Goal: Information Seeking & Learning: Learn about a topic

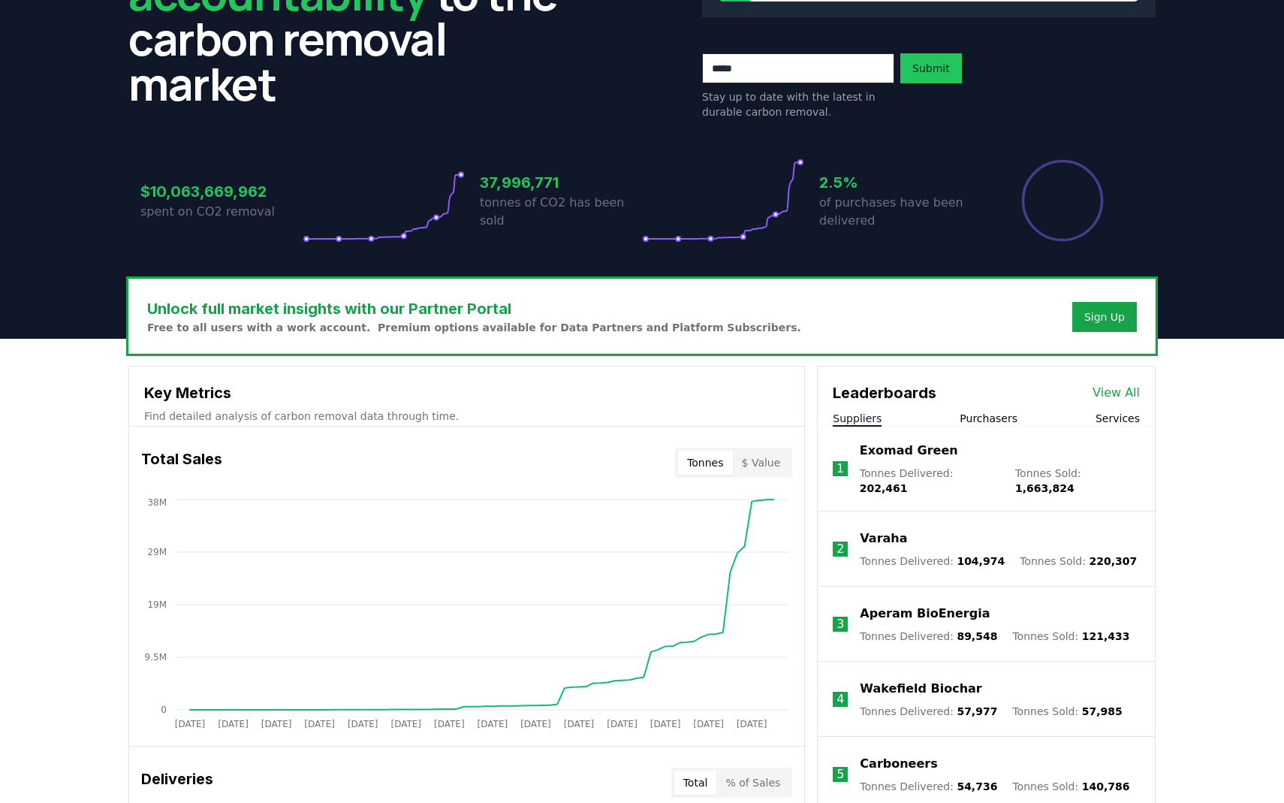
scroll to position [262, 0]
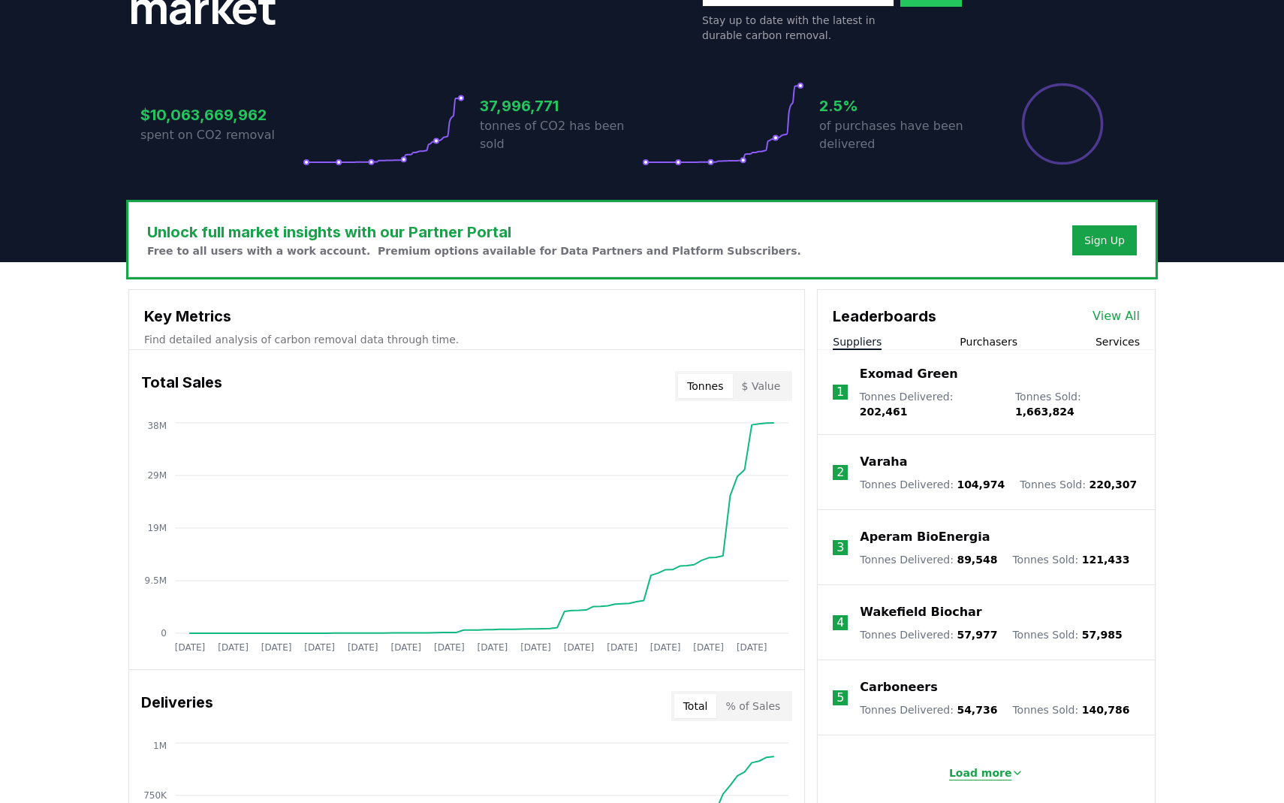
click at [988, 765] on p "Load more" at bounding box center [980, 772] width 63 height 15
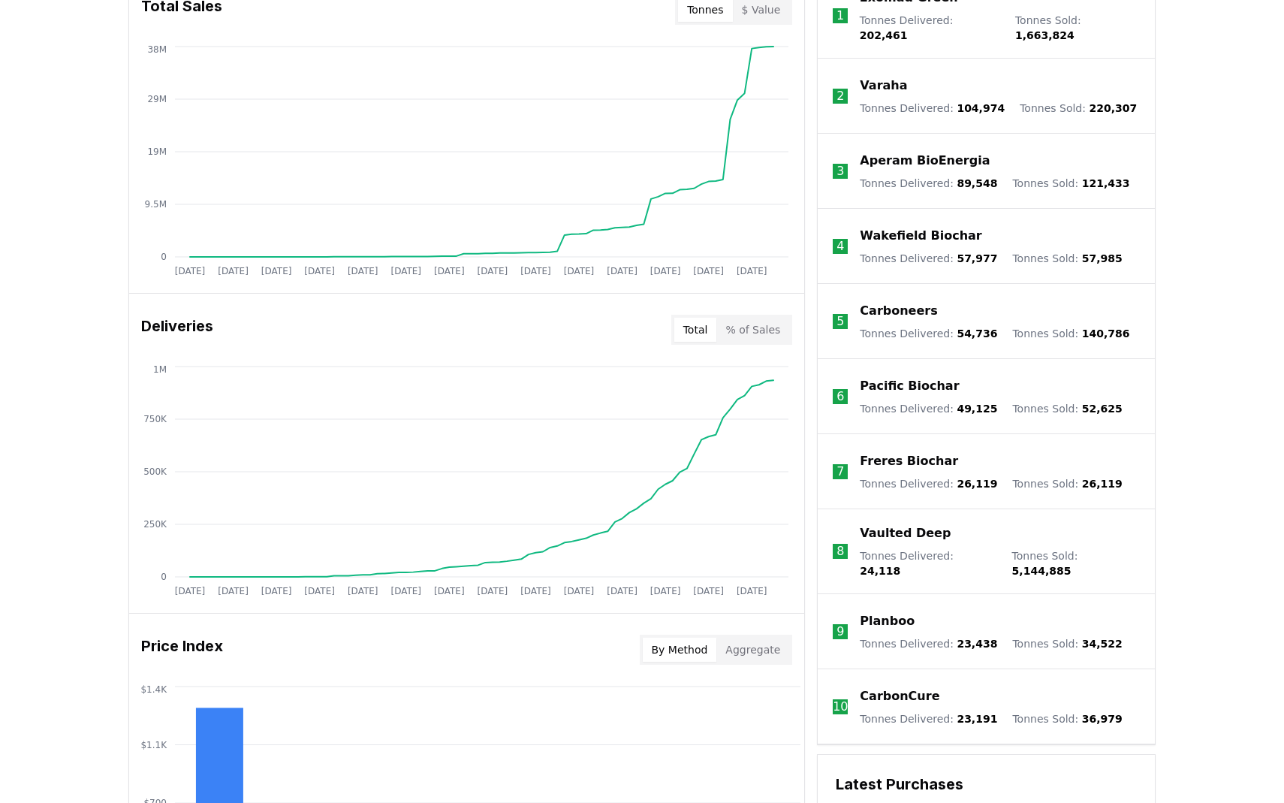
scroll to position [277, 0]
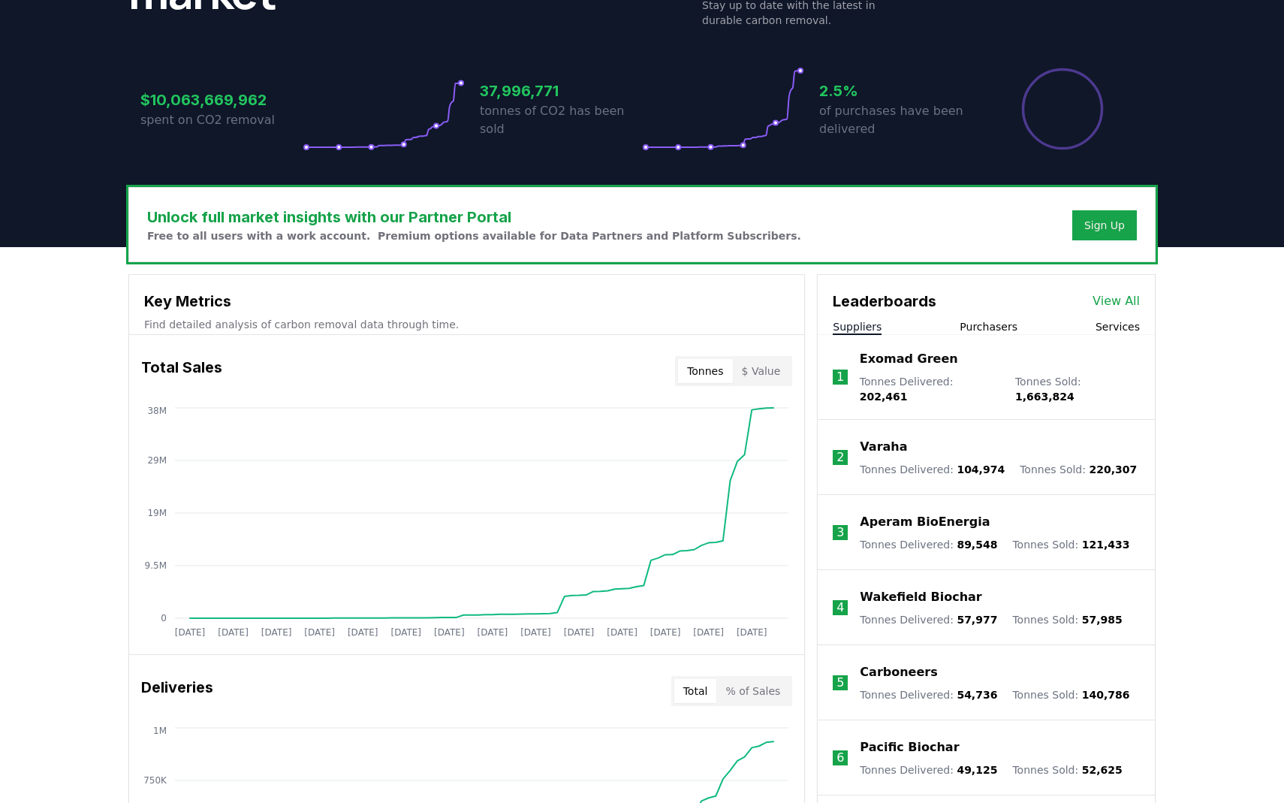
click at [961, 344] on li "1 Exomad Green Tonnes Delivered : 202,461 Tonnes Sold : 1,663,824" at bounding box center [986, 377] width 337 height 85
click at [986, 312] on div "Leaderboards View All" at bounding box center [986, 294] width 337 height 38
click at [983, 335] on li "1 Exomad Green Tonnes Delivered : 202,461 Tonnes Sold : 1,663,824" at bounding box center [986, 377] width 337 height 85
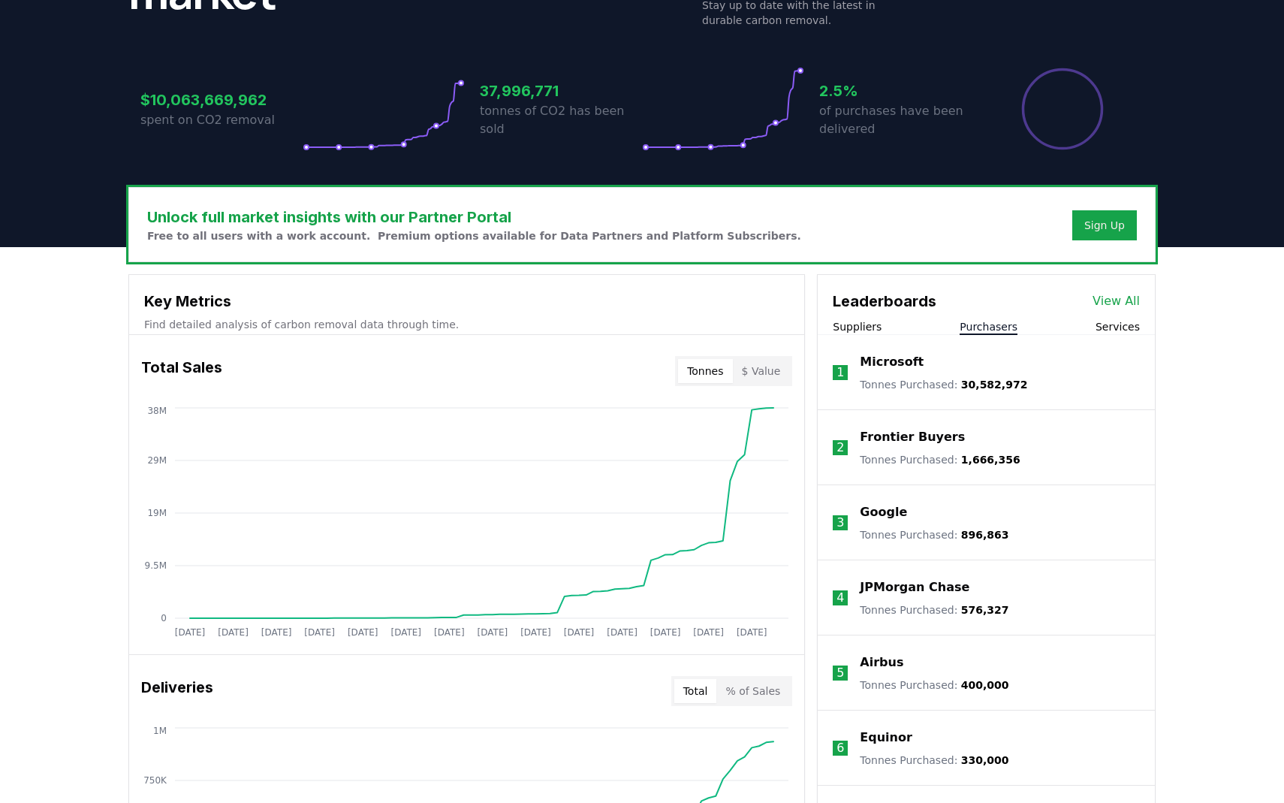
click at [986, 325] on button "Purchasers" at bounding box center [989, 326] width 58 height 15
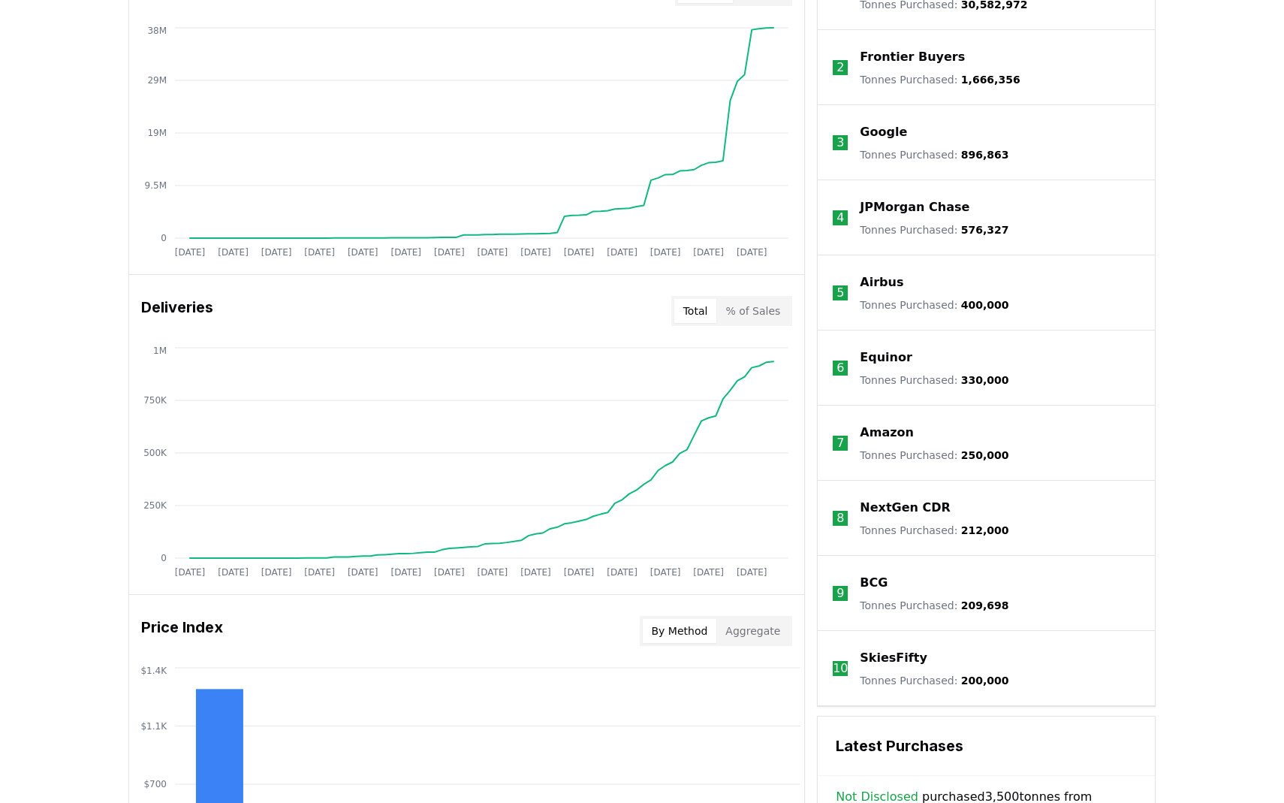
scroll to position [1047, 0]
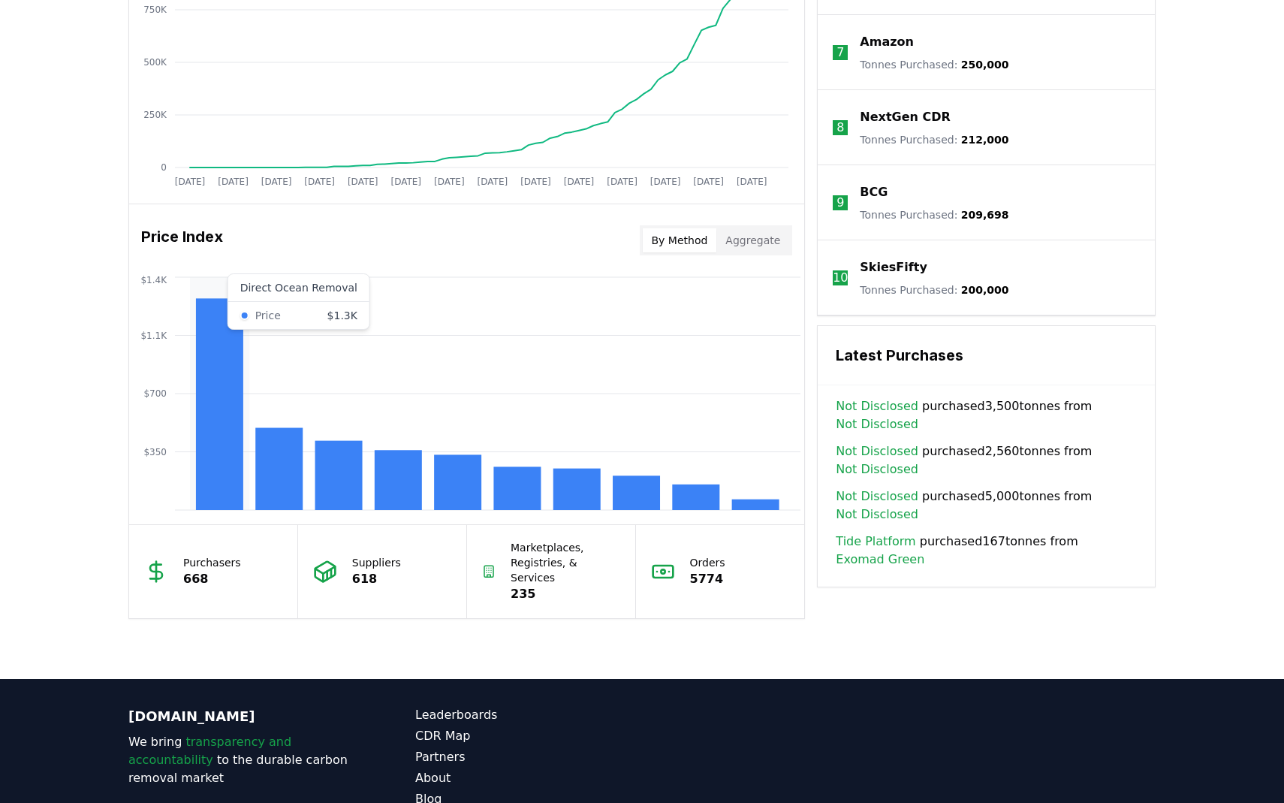
click at [224, 417] on rect at bounding box center [219, 404] width 47 height 212
click at [697, 492] on rect at bounding box center [695, 497] width 47 height 26
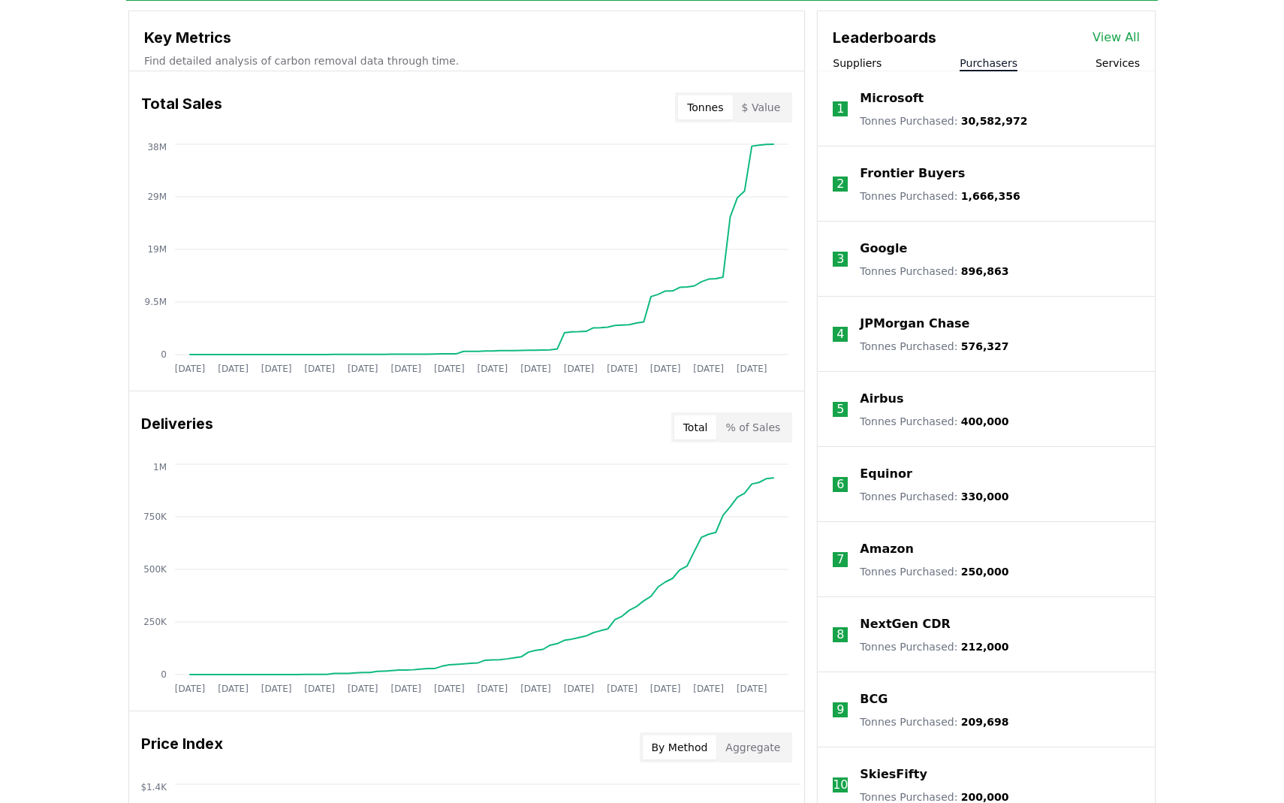
scroll to position [461, 0]
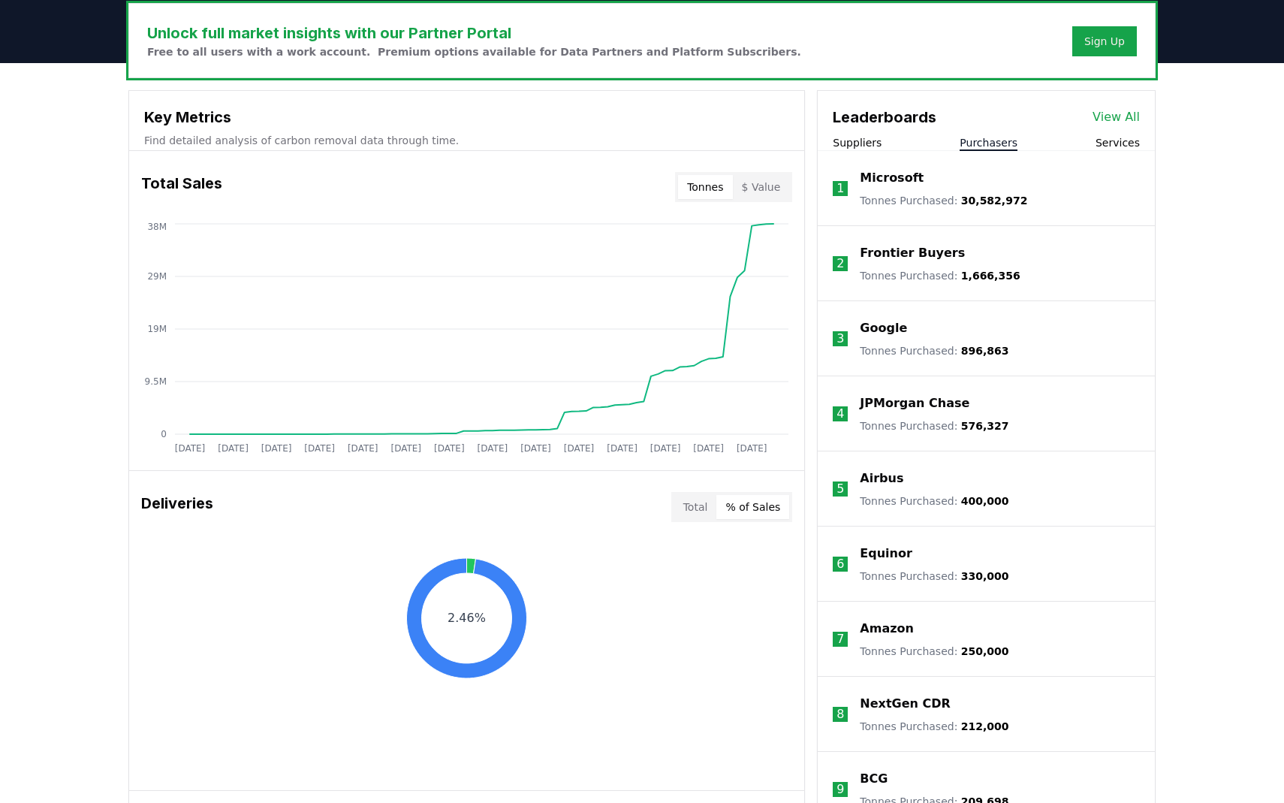
click at [762, 510] on button "% of Sales" at bounding box center [752, 507] width 73 height 24
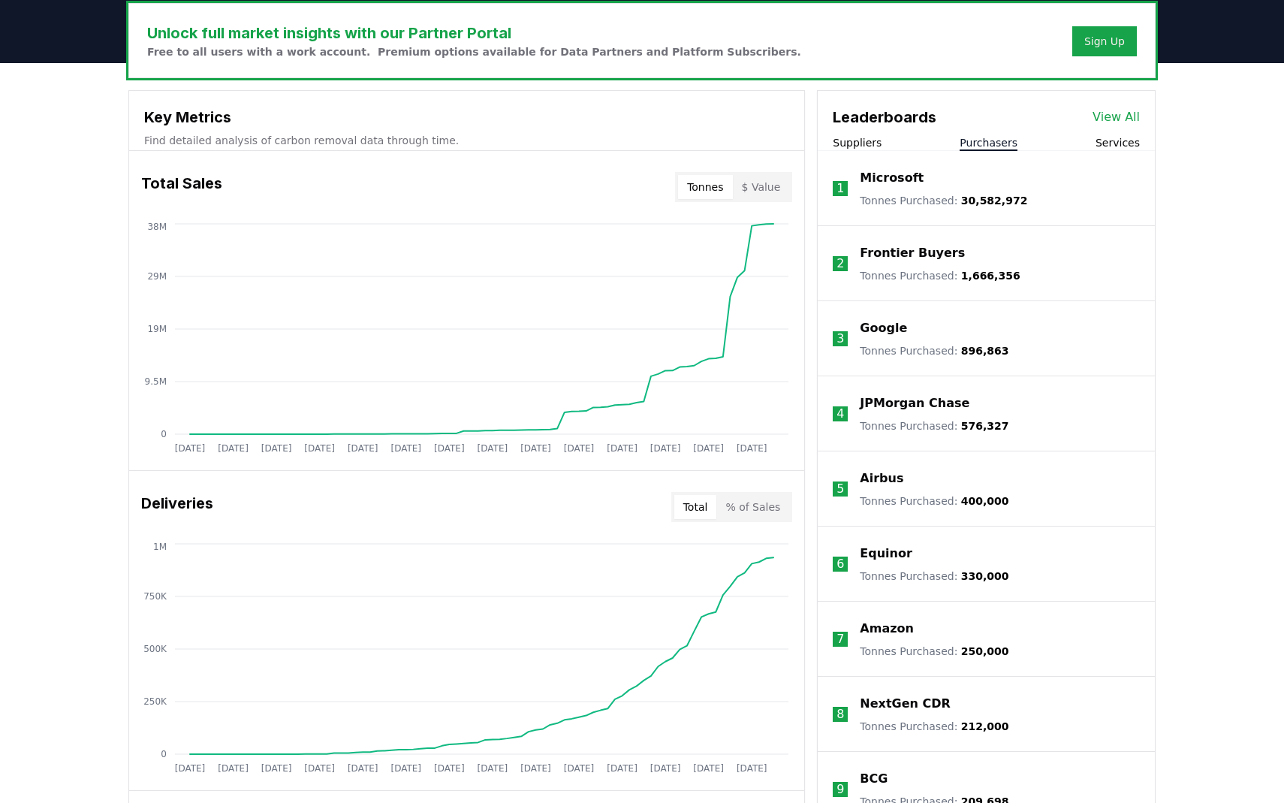
click at [697, 508] on button "Total" at bounding box center [695, 507] width 43 height 24
click at [776, 193] on button "$ Value" at bounding box center [761, 187] width 57 height 24
click at [710, 190] on button "Tonnes" at bounding box center [705, 187] width 54 height 24
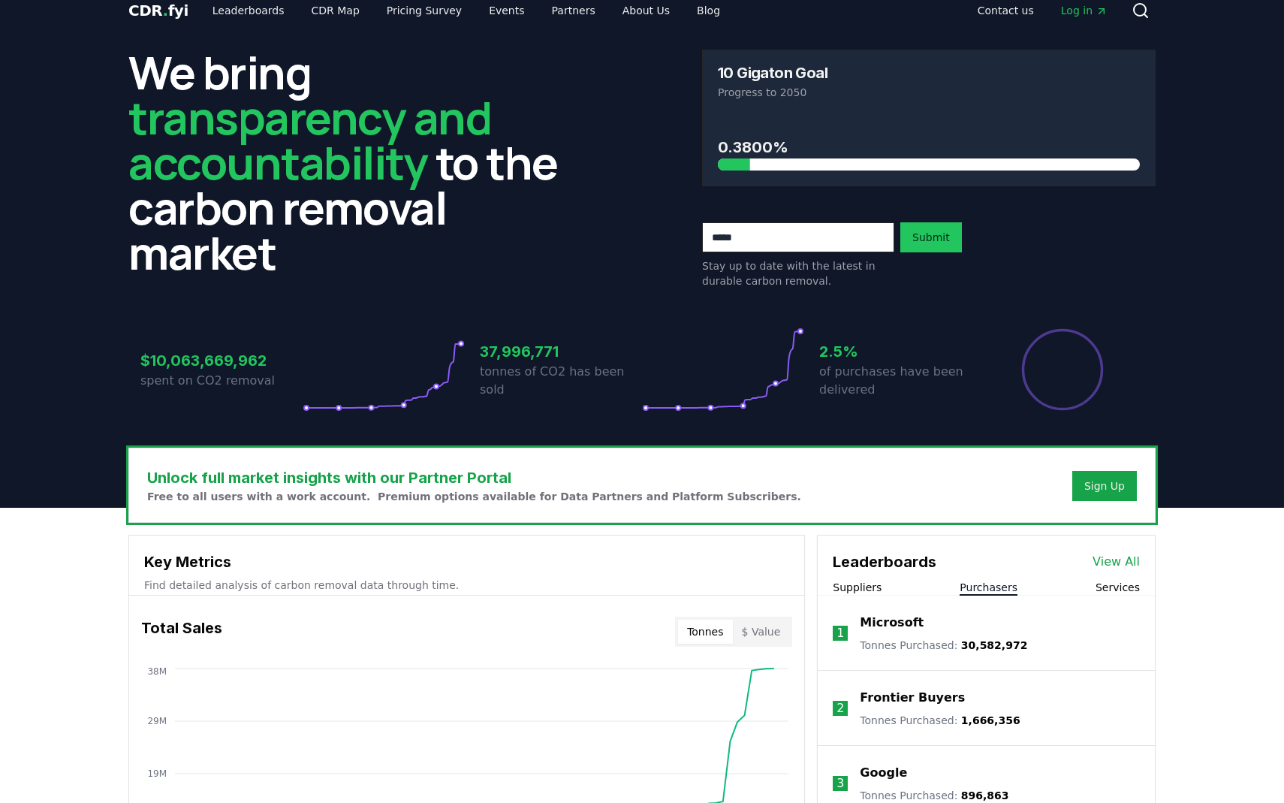
scroll to position [0, 0]
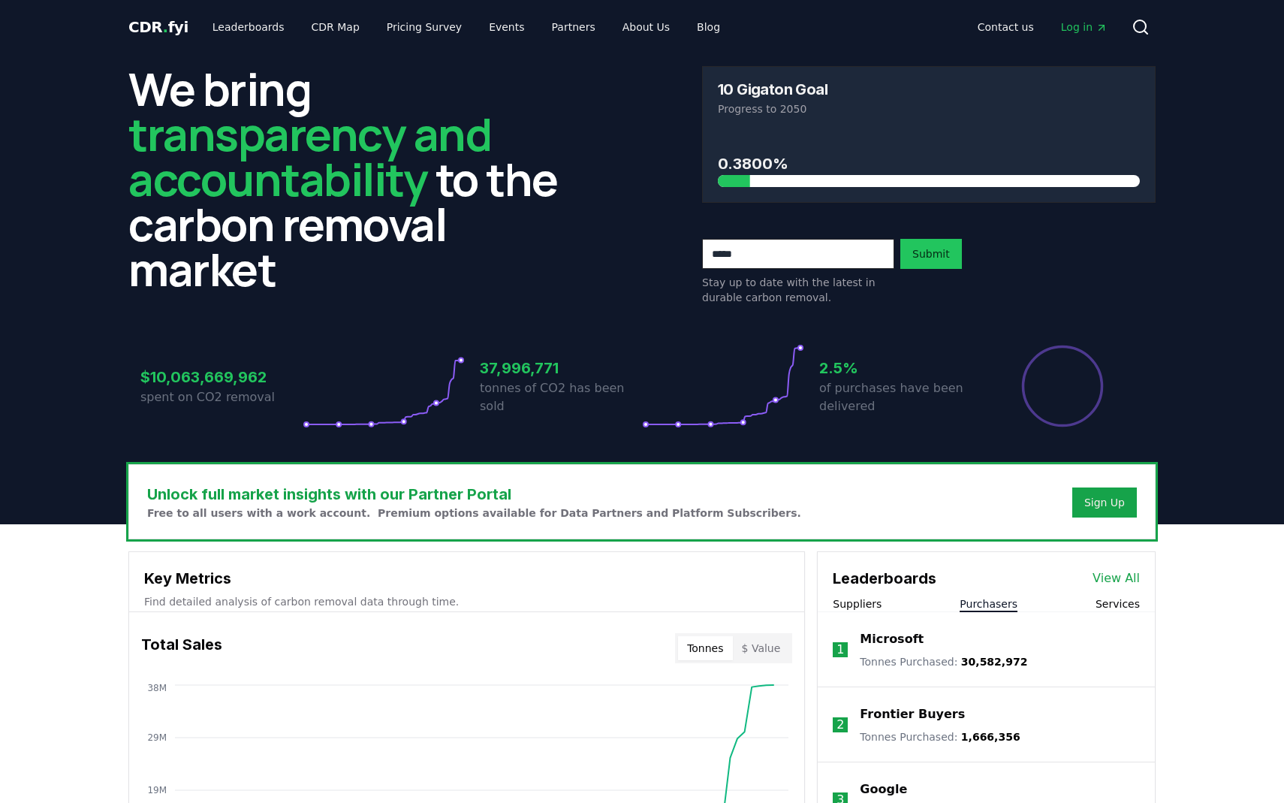
click at [1107, 585] on link "View All" at bounding box center [1115, 578] width 47 height 18
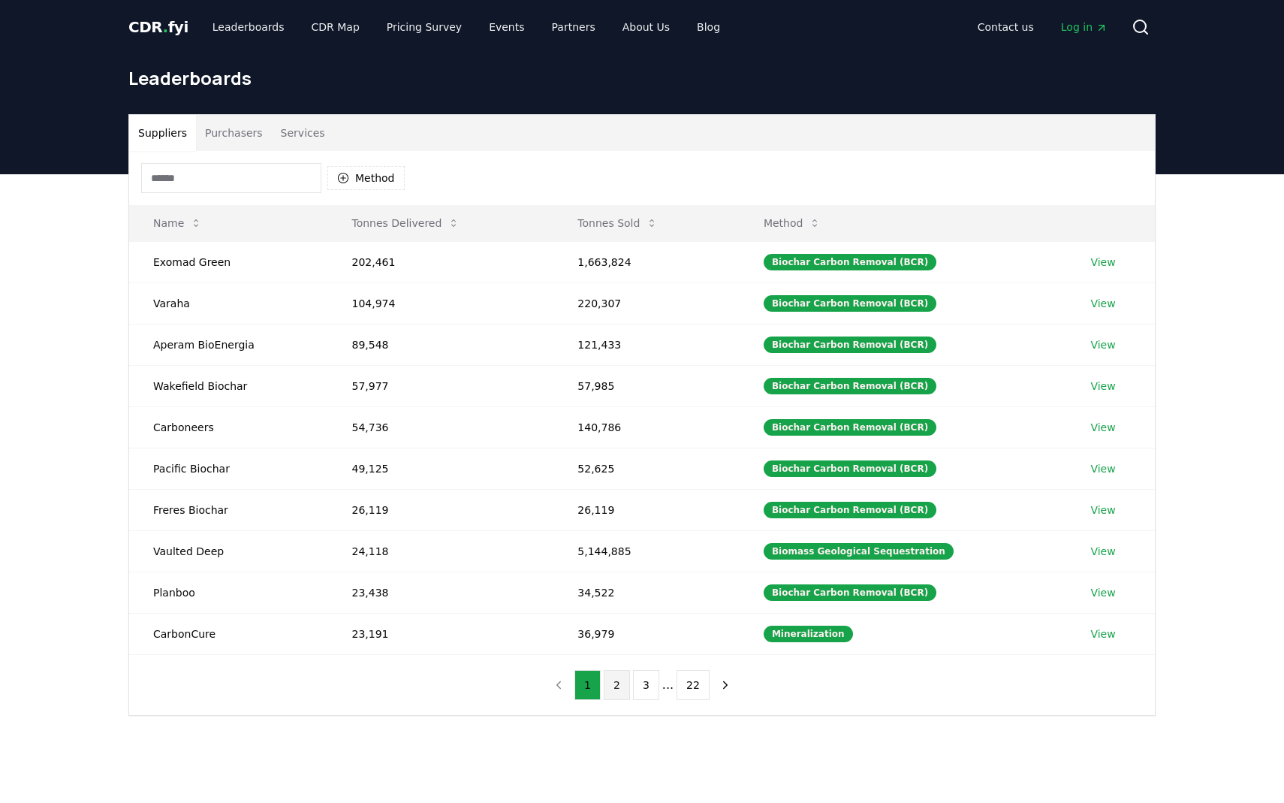
click at [621, 691] on button "2" at bounding box center [617, 685] width 26 height 30
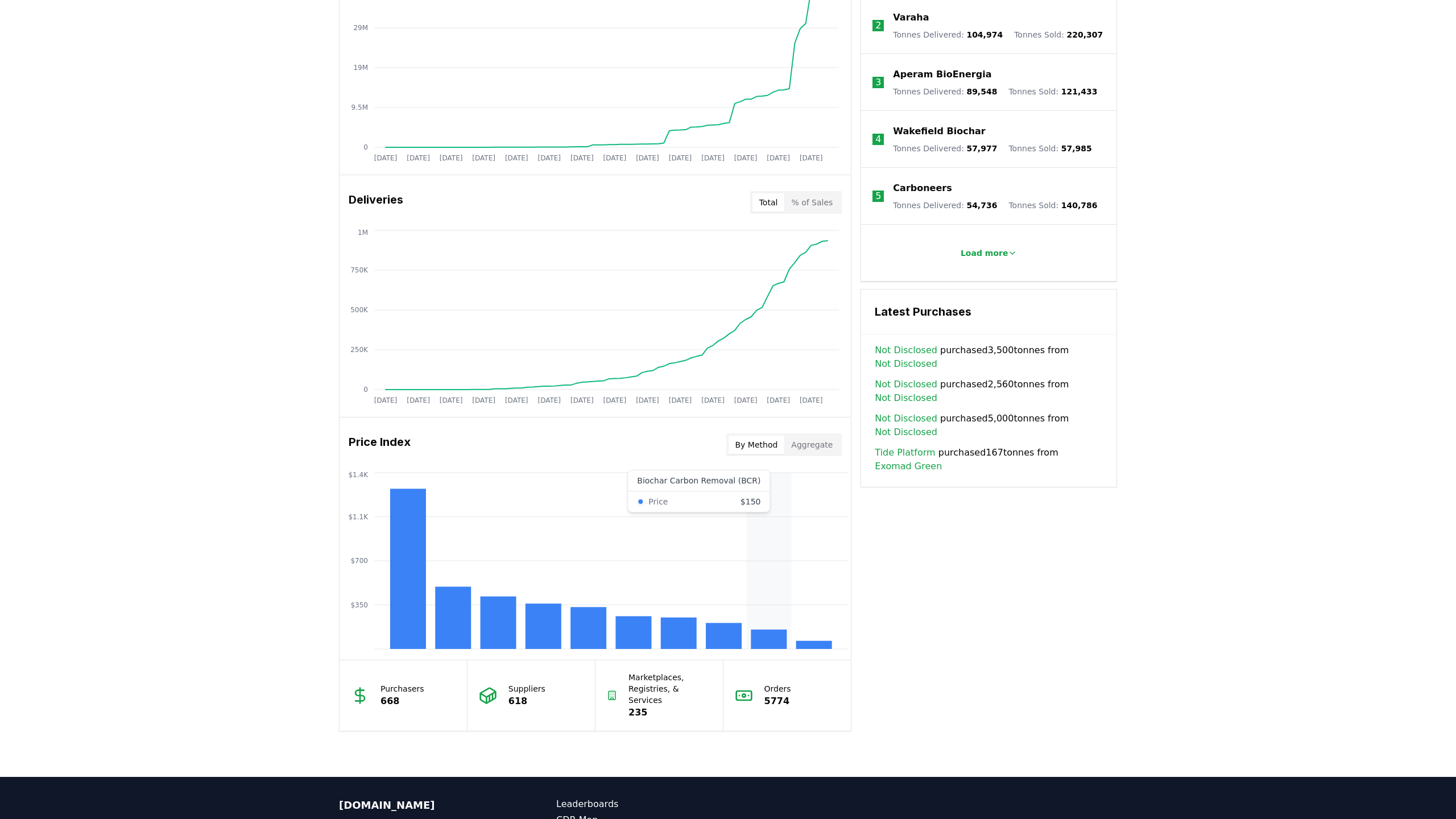
scroll to position [565, 0]
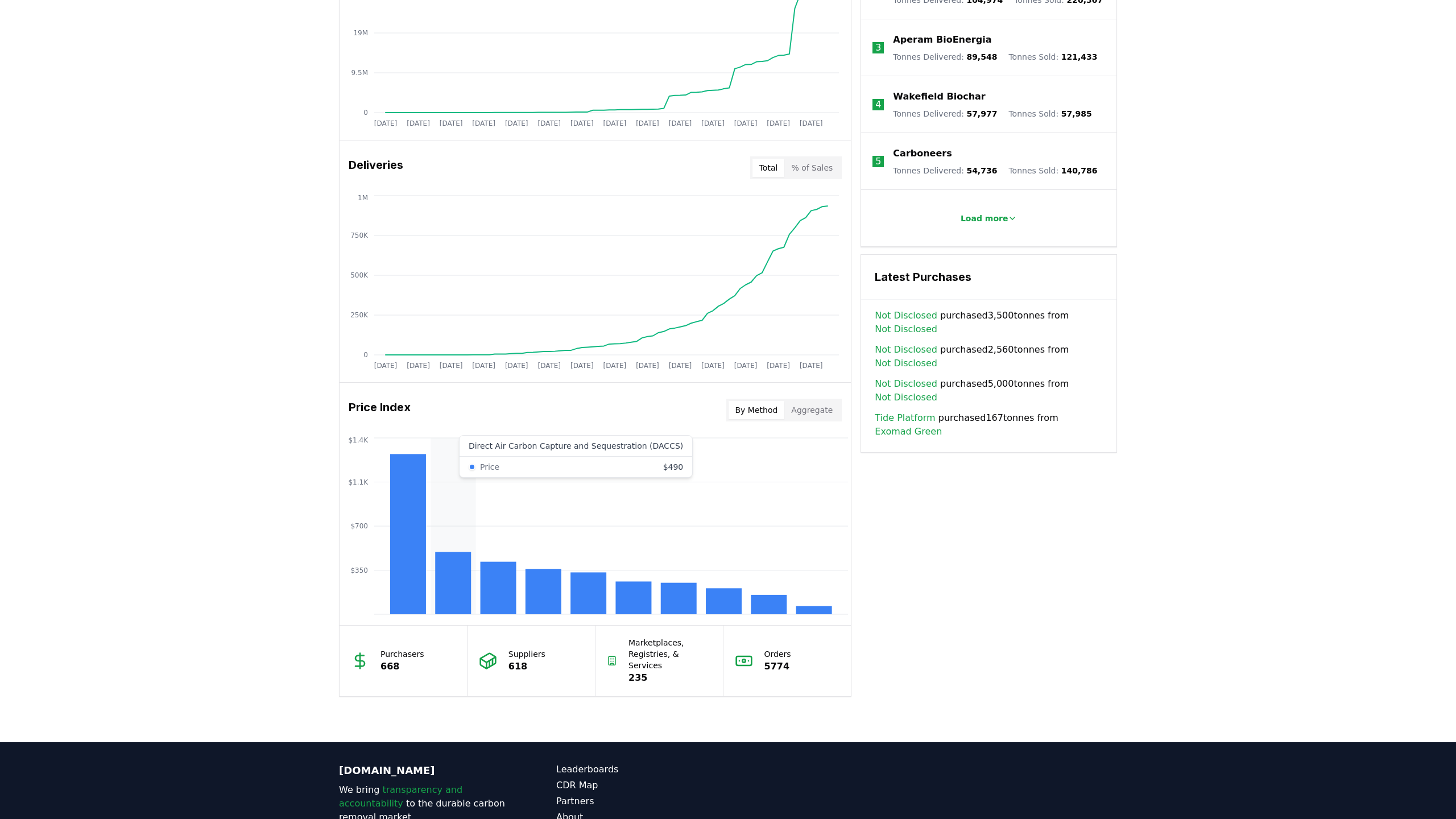
click at [457, 592] on rect at bounding box center [452, 583] width 36 height 62
click at [905, 313] on link "Not Disclosed" at bounding box center [906, 316] width 63 height 14
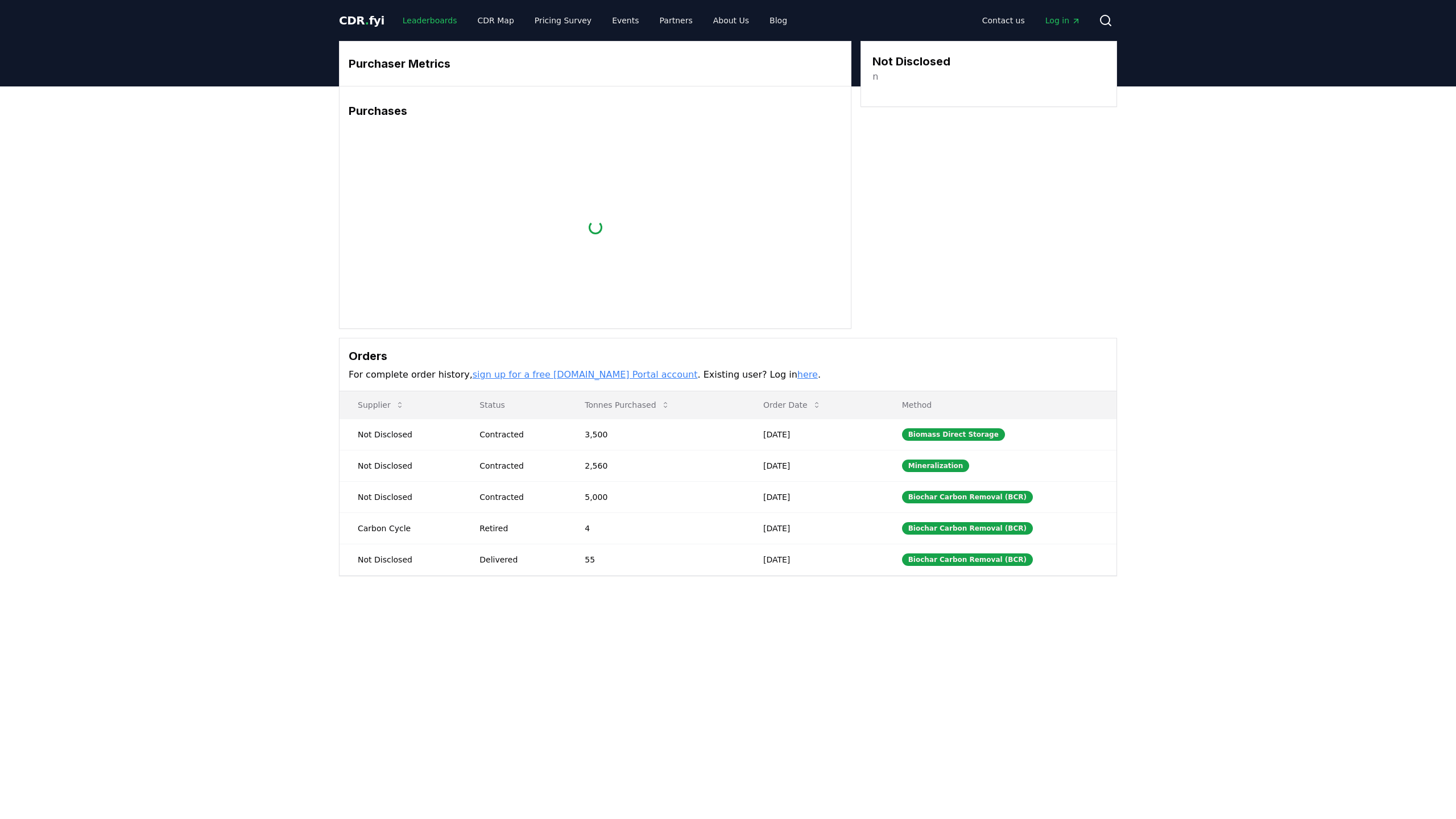
click at [427, 21] on link "Leaderboards" at bounding box center [430, 20] width 73 height 20
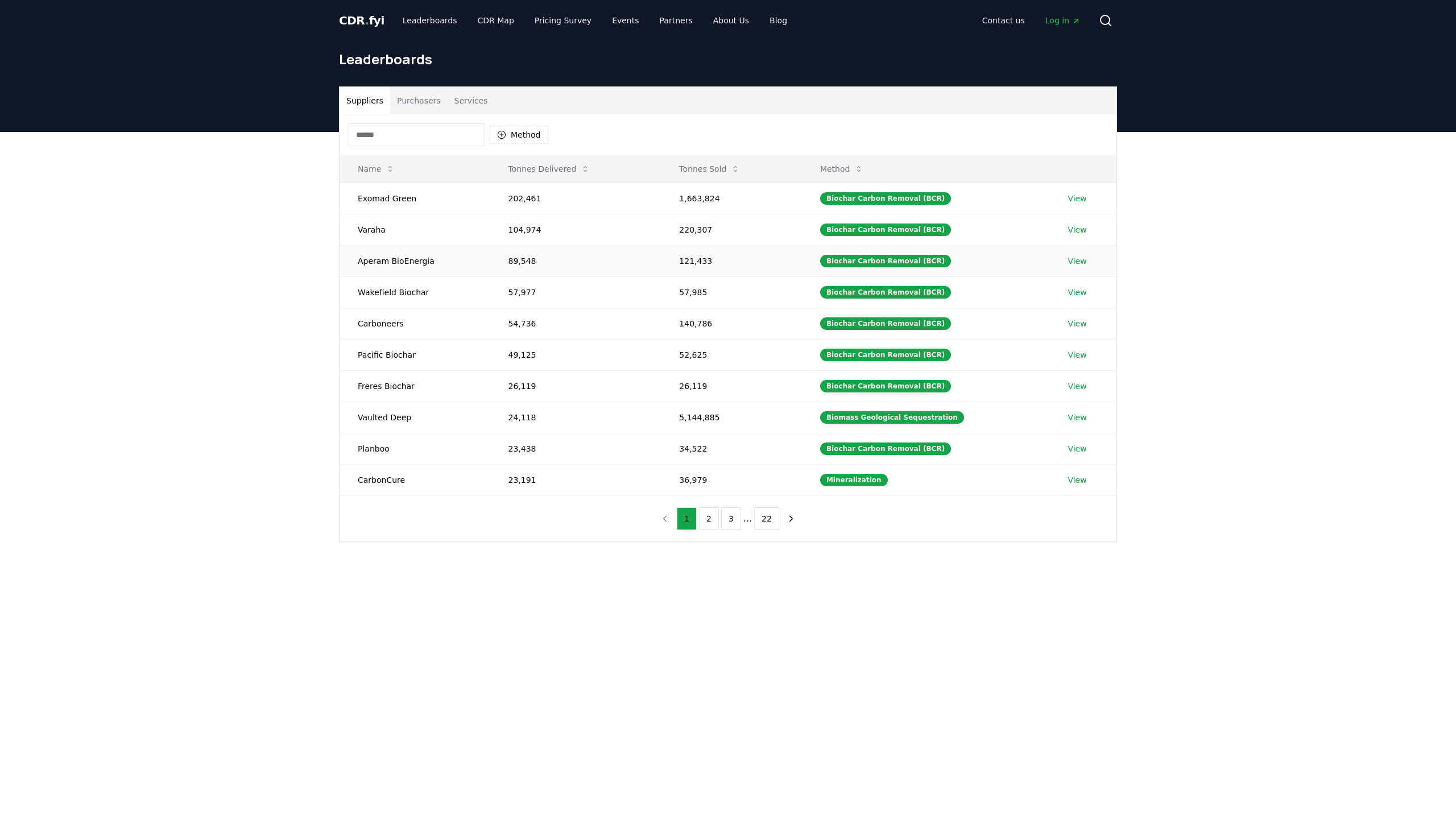
click at [696, 260] on td "121,433" at bounding box center [731, 261] width 141 height 31
click at [388, 256] on td "Aperam BioEnergia" at bounding box center [414, 261] width 150 height 31
click at [1076, 257] on link "View" at bounding box center [1076, 261] width 19 height 11
